Goal: Task Accomplishment & Management: Manage account settings

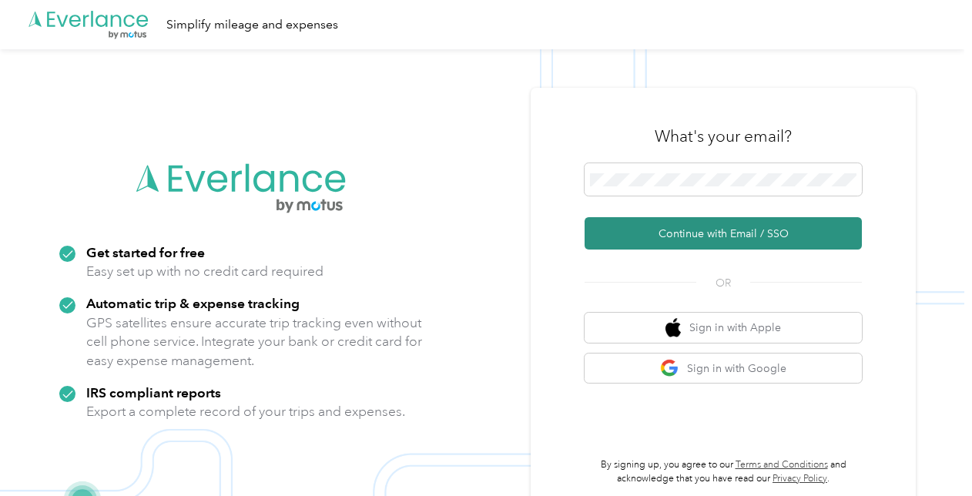
click at [682, 228] on button "Continue with Email / SSO" at bounding box center [723, 233] width 277 height 32
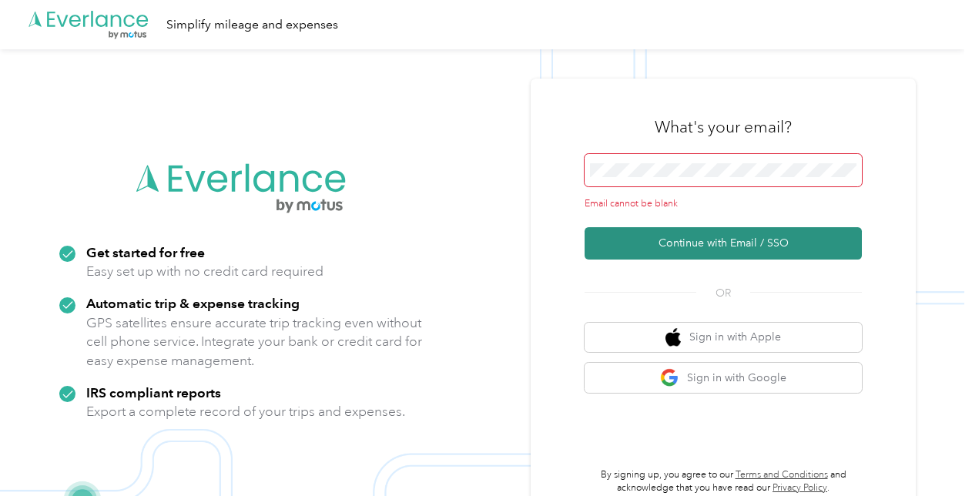
click at [690, 242] on button "Continue with Email / SSO" at bounding box center [723, 243] width 277 height 32
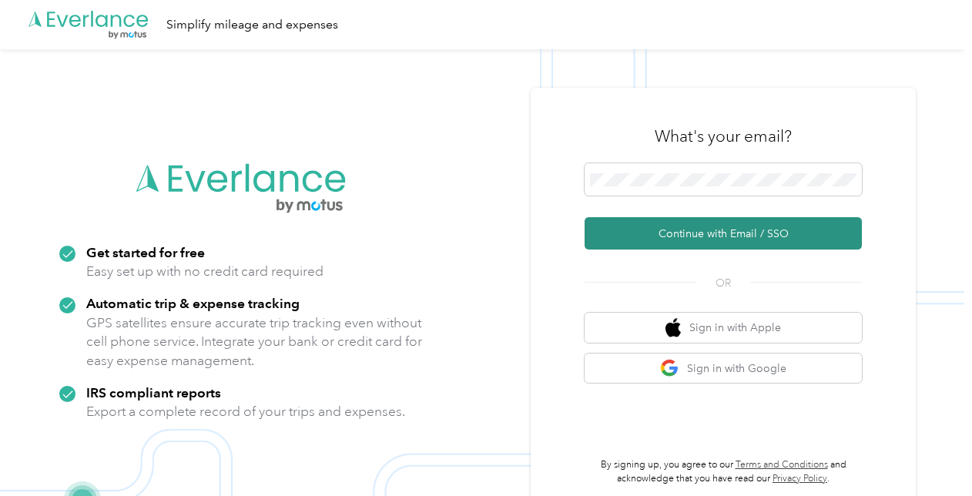
click at [693, 231] on button "Continue with Email / SSO" at bounding box center [723, 233] width 277 height 32
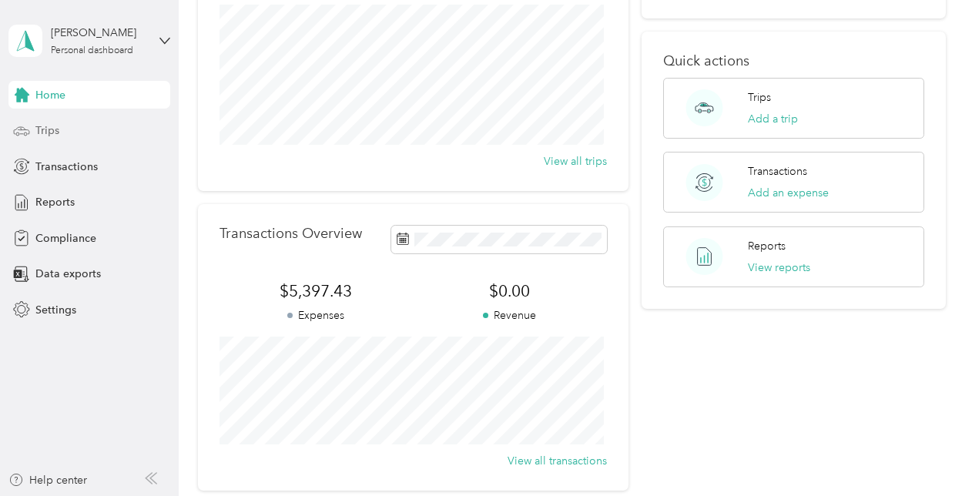
click at [63, 131] on div "Trips" at bounding box center [89, 131] width 162 height 28
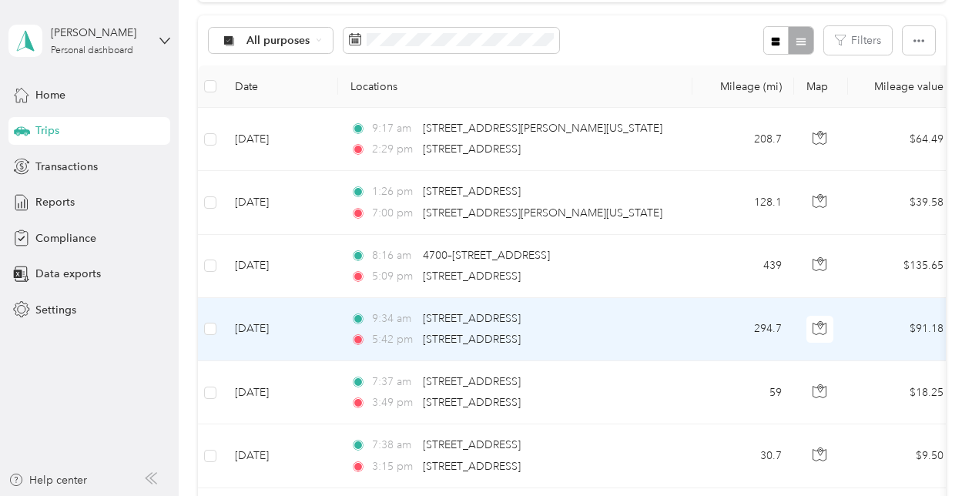
scroll to position [118, 0]
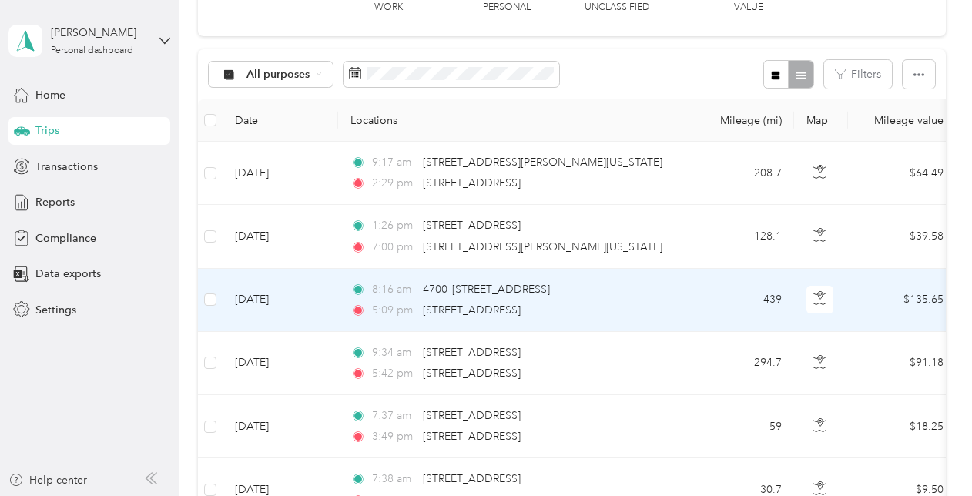
click at [250, 296] on td "[DATE]" at bounding box center [281, 300] width 116 height 63
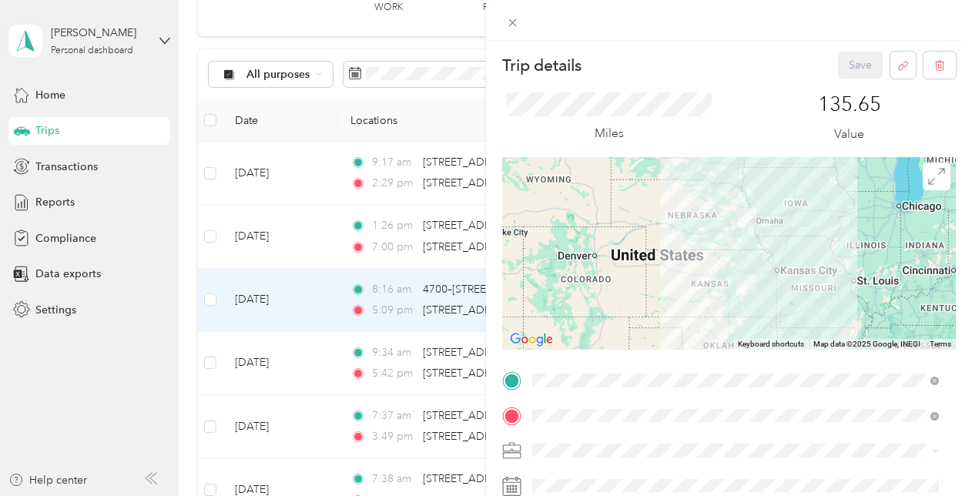
click at [270, 233] on div "Trip details Save This trip cannot be edited because it is either under review,…" at bounding box center [486, 248] width 972 height 496
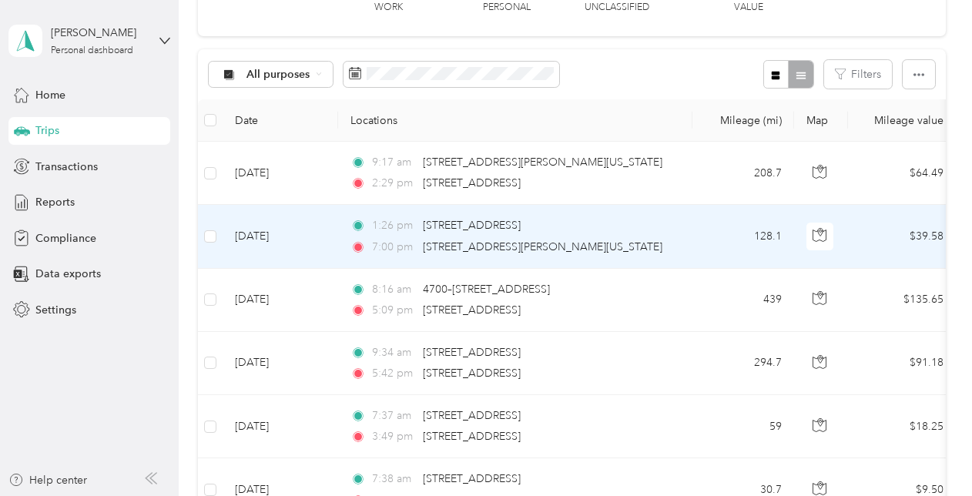
click at [270, 233] on td "[DATE]" at bounding box center [281, 236] width 116 height 63
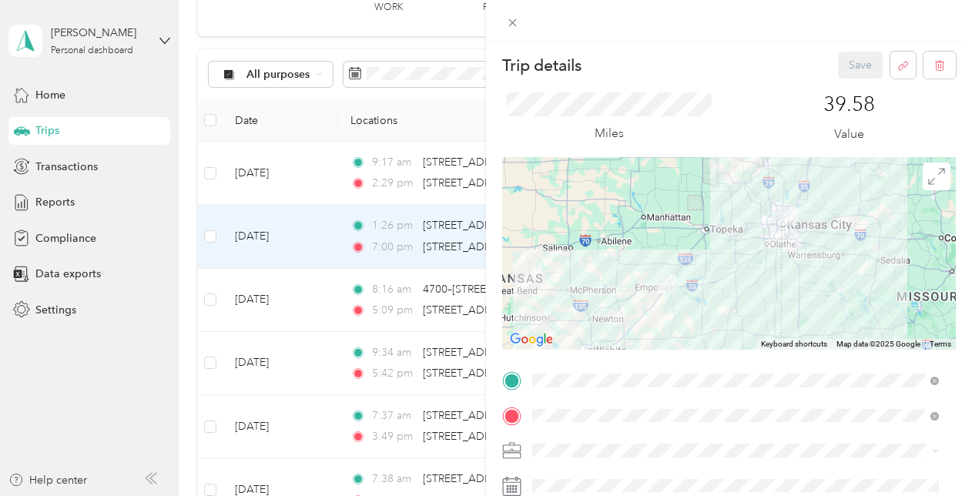
click at [270, 233] on div "Trip details Save This trip cannot be edited because it is either under review,…" at bounding box center [486, 248] width 972 height 496
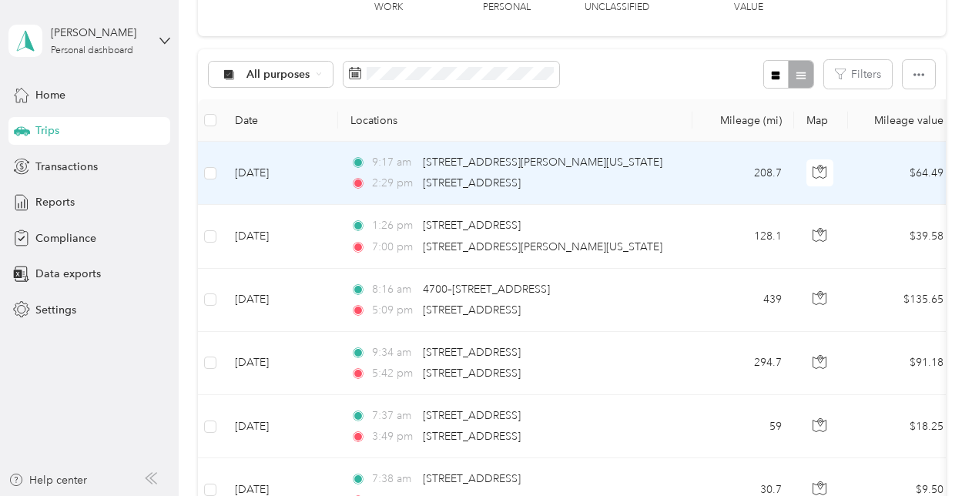
click at [277, 173] on td "[DATE]" at bounding box center [281, 173] width 116 height 63
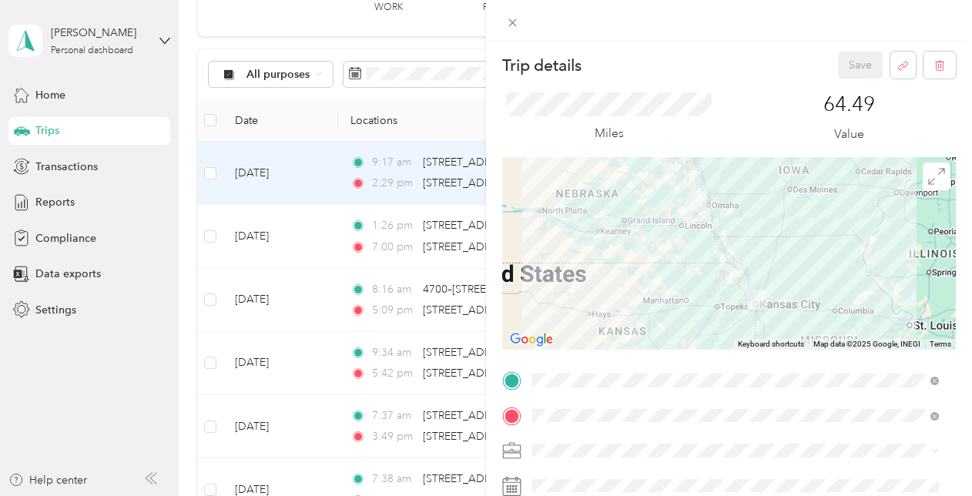
click at [277, 173] on div "Trip details Save This trip cannot be edited because it is either under review,…" at bounding box center [486, 248] width 972 height 496
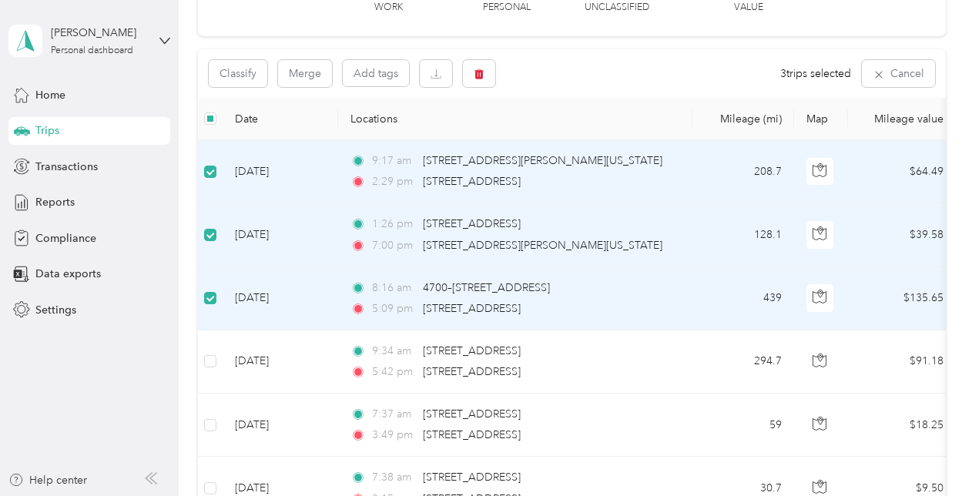
scroll to position [41, 0]
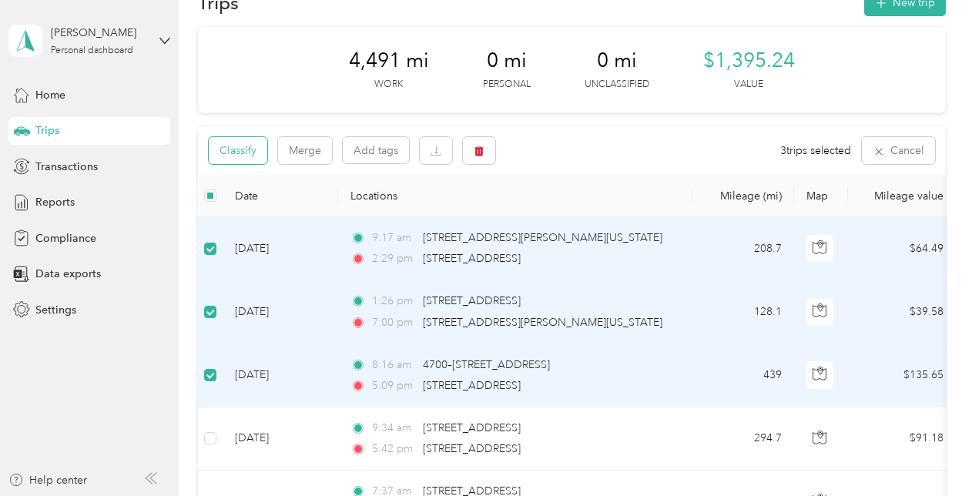
click at [226, 152] on button "Classify" at bounding box center [238, 150] width 59 height 27
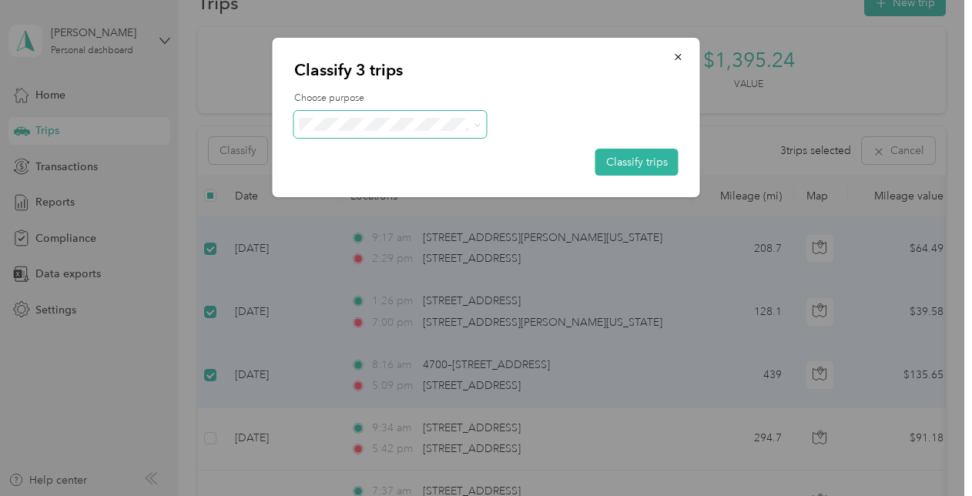
click at [475, 128] on icon at bounding box center [477, 125] width 7 height 7
click at [383, 154] on span "Interstates" at bounding box center [403, 153] width 143 height 16
click at [615, 156] on button "Classify trips" at bounding box center [637, 162] width 83 height 27
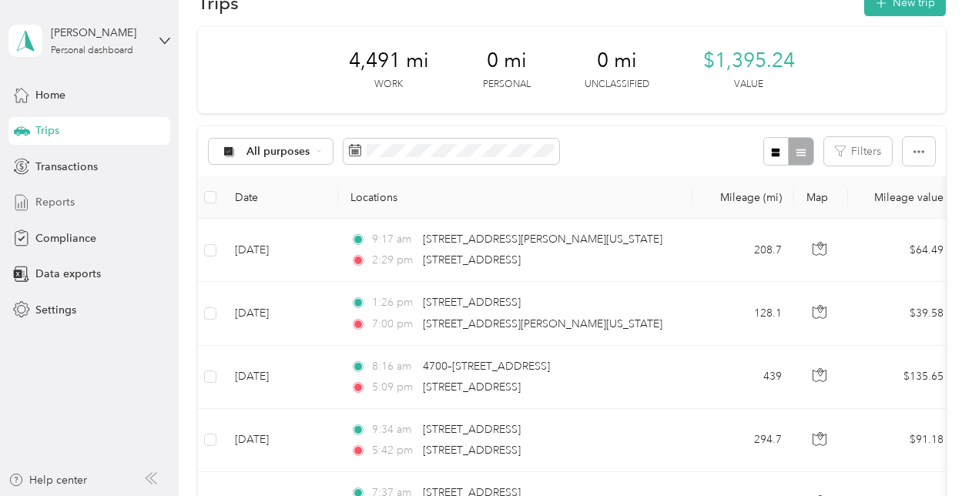
click at [62, 199] on span "Reports" at bounding box center [54, 202] width 39 height 16
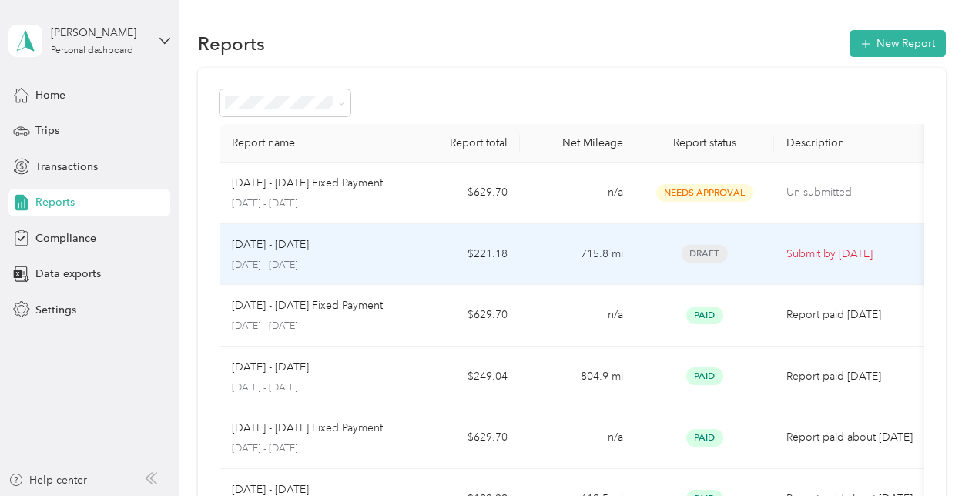
click at [386, 254] on div "[DATE] - [DATE] [DATE] - [DATE]" at bounding box center [312, 255] width 160 height 36
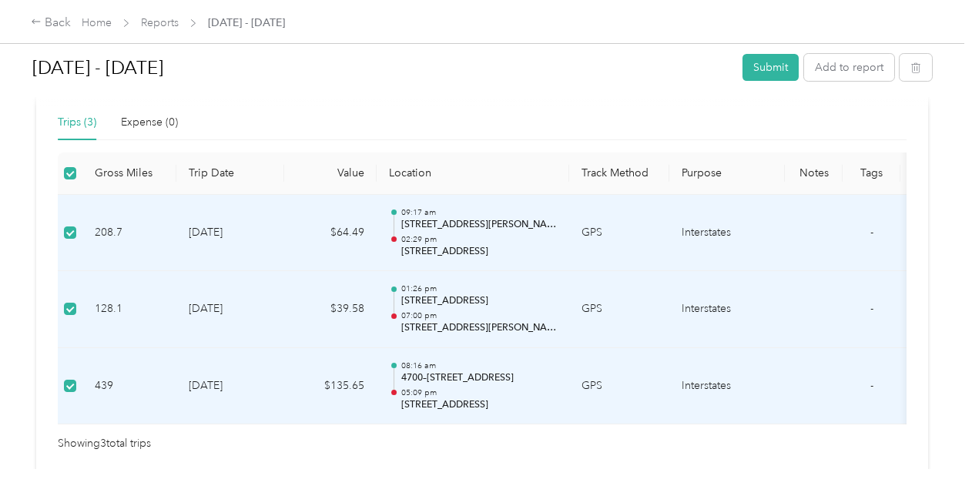
scroll to position [218, 0]
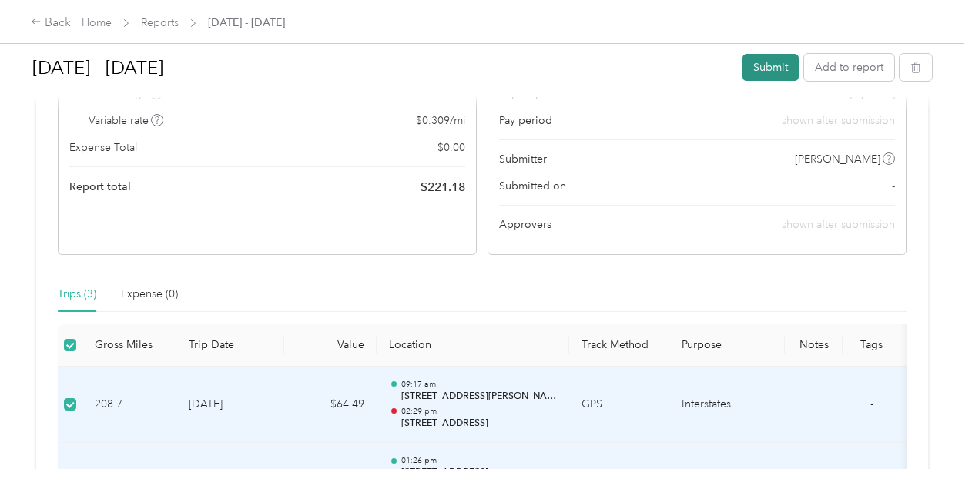
click at [766, 62] on button "Submit" at bounding box center [771, 67] width 56 height 27
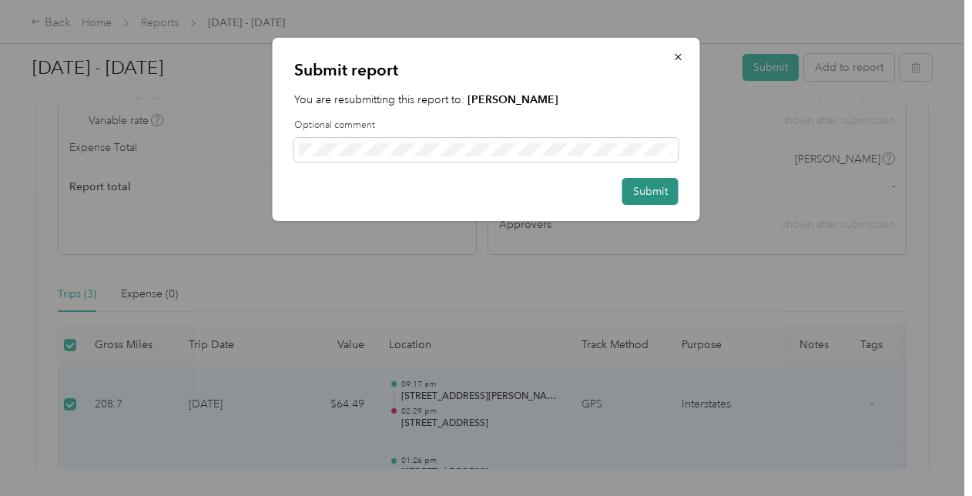
click at [645, 191] on button "Submit" at bounding box center [651, 191] width 56 height 27
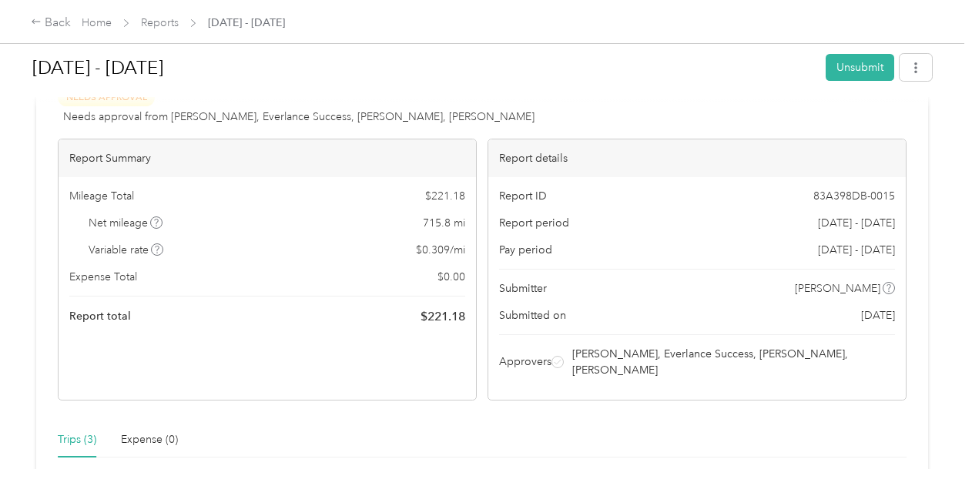
scroll to position [0, 0]
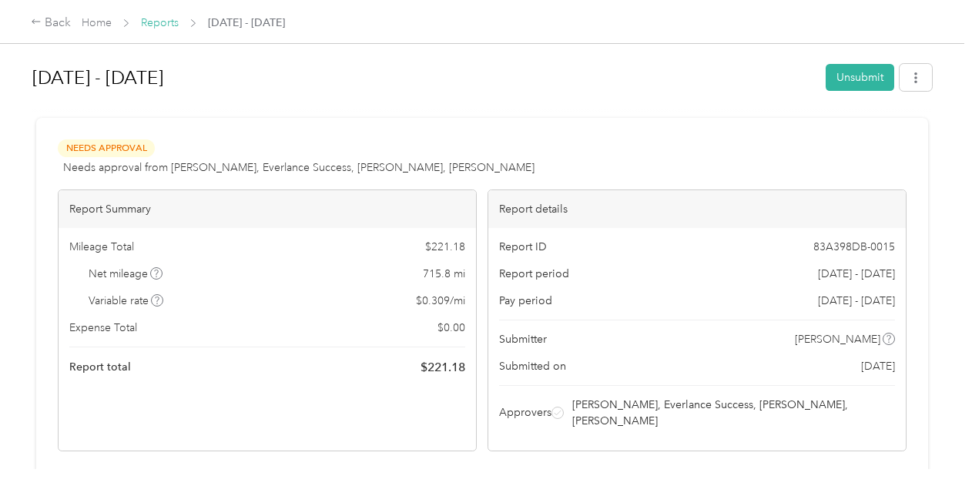
click at [154, 22] on link "Reports" at bounding box center [160, 22] width 38 height 13
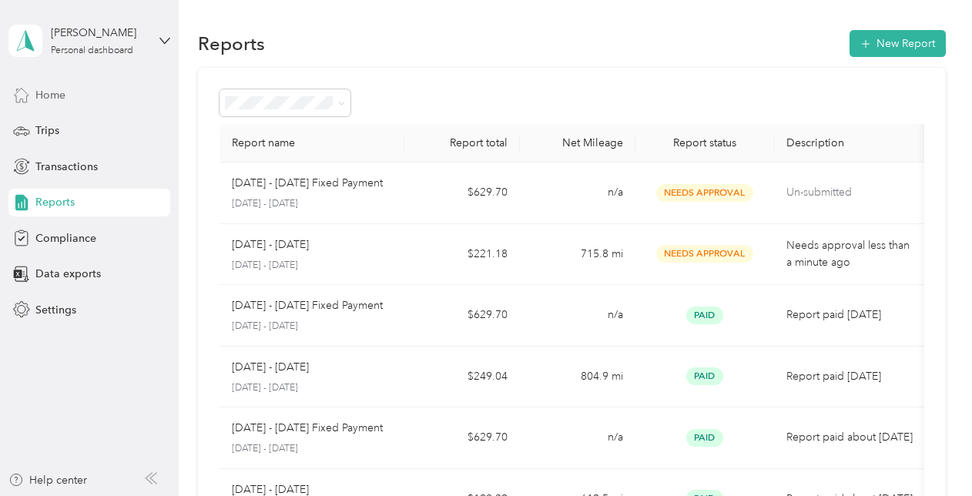
click at [59, 91] on span "Home" at bounding box center [50, 95] width 30 height 16
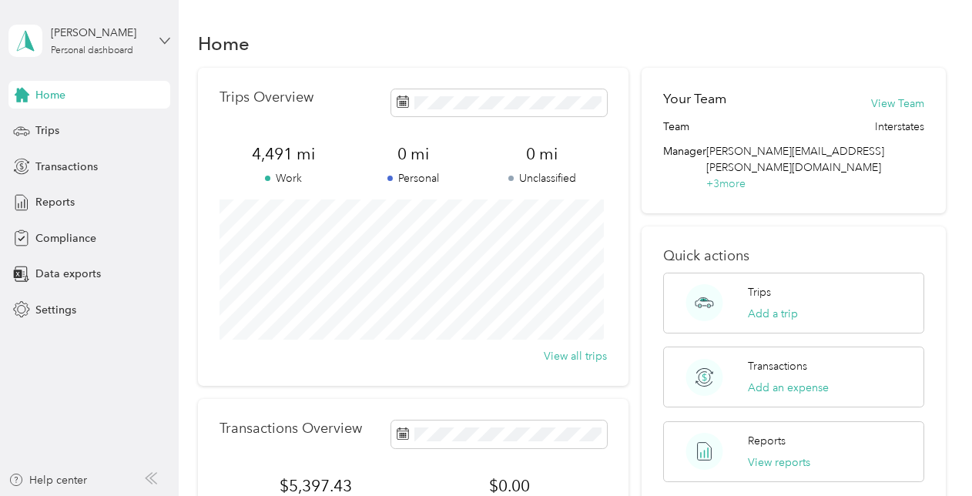
click at [161, 38] on icon at bounding box center [165, 40] width 11 height 11
click at [65, 122] on div "Log out" at bounding box center [51, 127] width 59 height 16
